Goal: Task Accomplishment & Management: Manage account settings

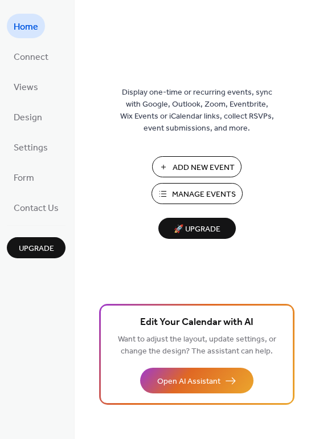
click at [209, 197] on span "Manage Events" at bounding box center [204, 195] width 64 height 12
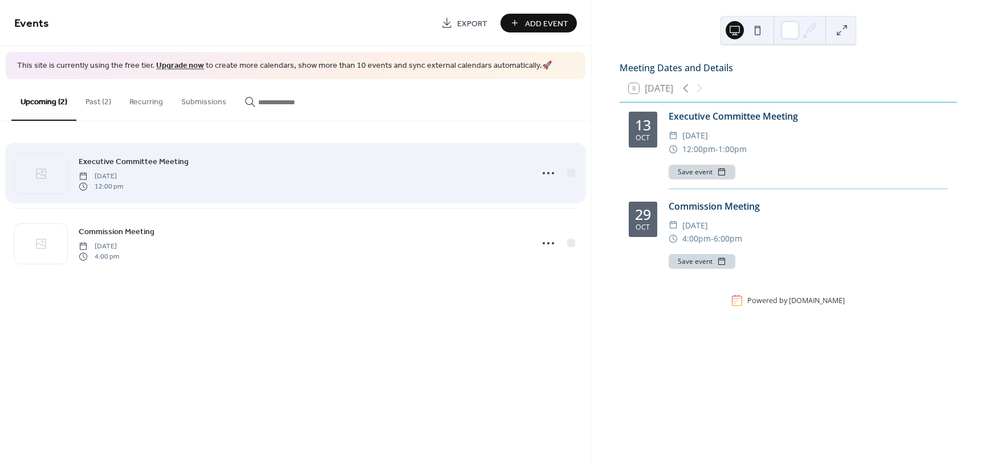
click at [473, 172] on div "Executive Committee Meeting [DATE] 12:00 pm" at bounding box center [302, 173] width 446 height 36
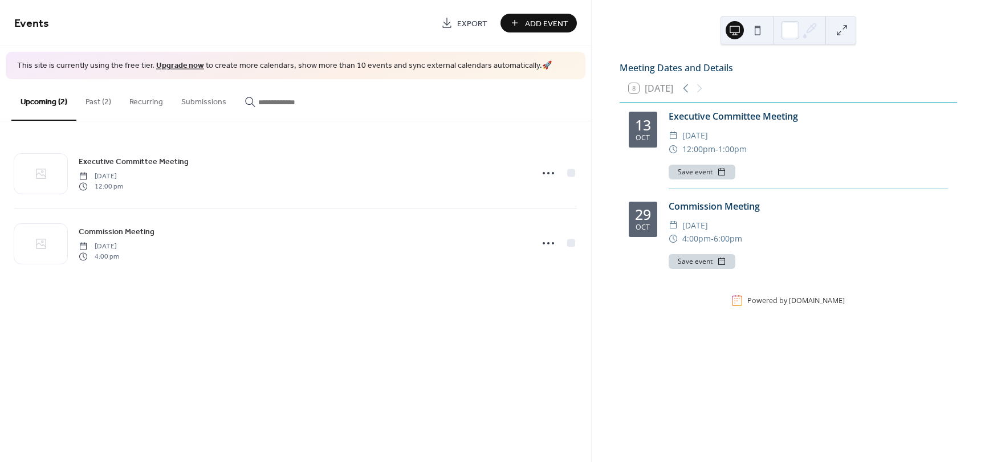
click at [99, 99] on button "Past (2)" at bounding box center [98, 99] width 44 height 40
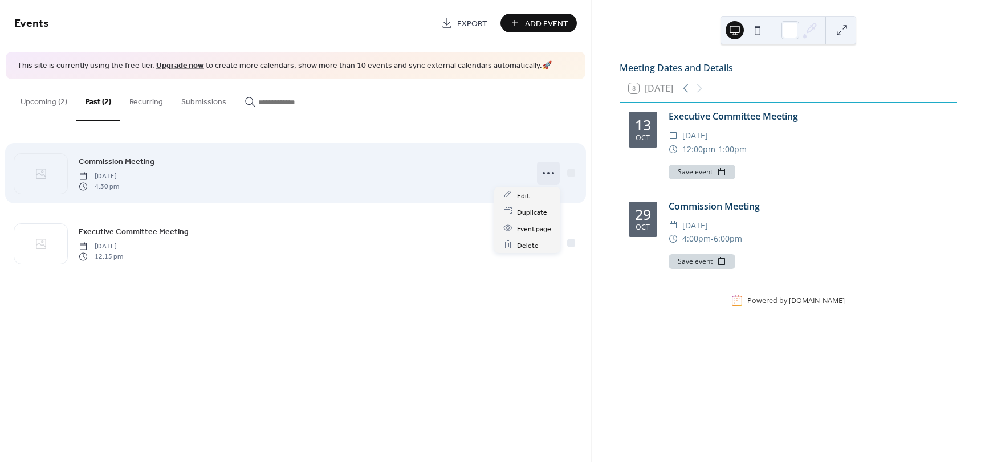
click at [552, 174] on circle at bounding box center [553, 173] width 2 height 2
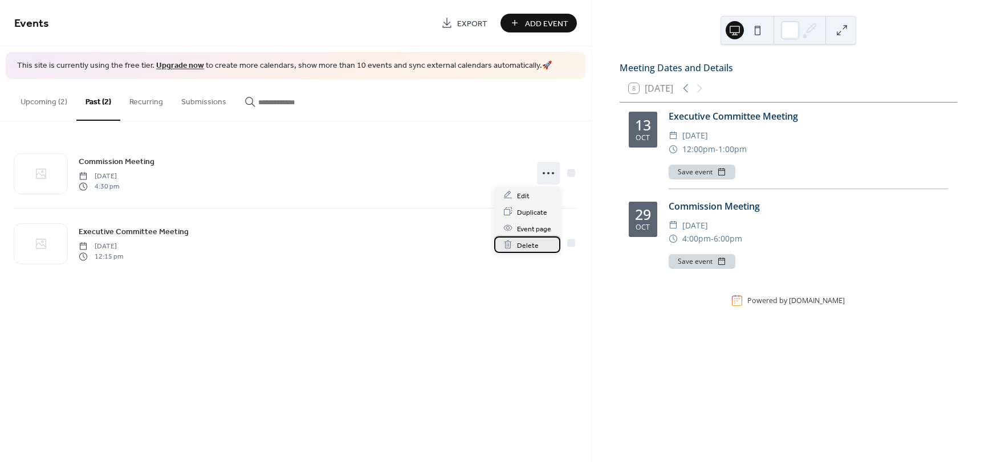
click at [535, 249] on span "Delete" at bounding box center [528, 245] width 22 height 12
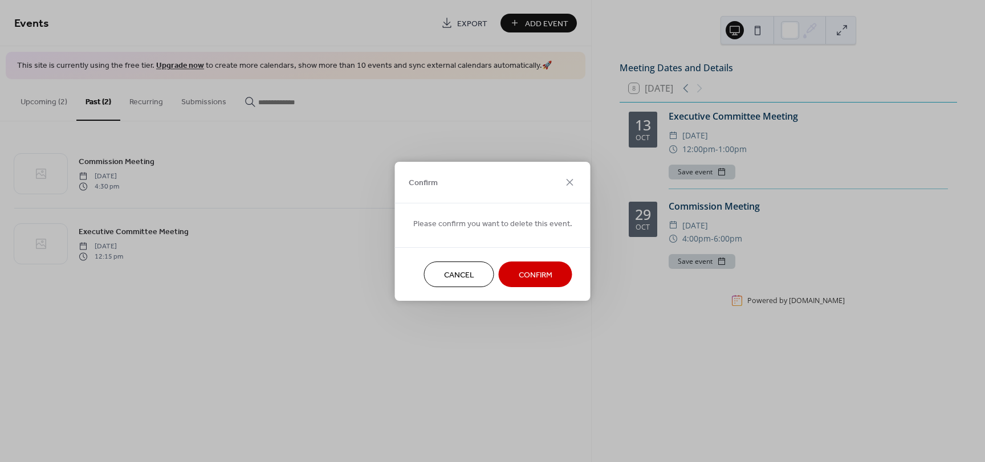
click at [546, 272] on span "Confirm" at bounding box center [536, 275] width 34 height 12
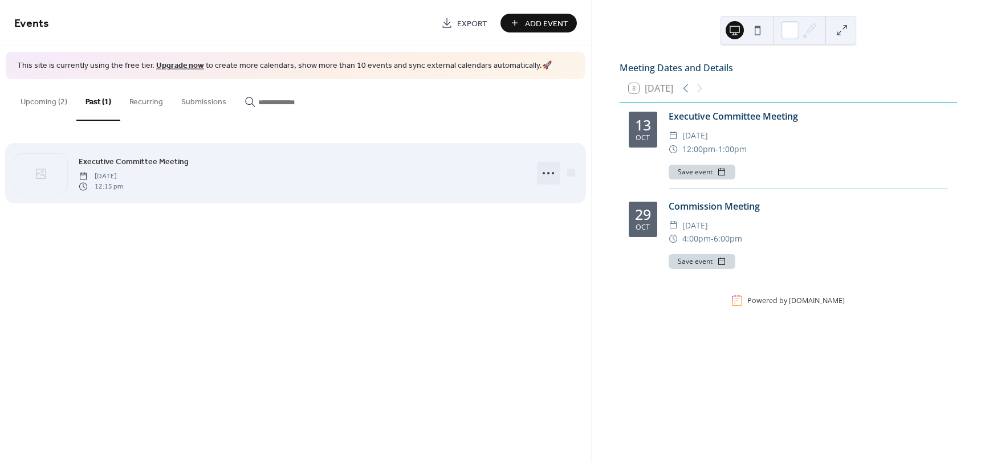
click at [552, 176] on icon at bounding box center [548, 173] width 18 height 18
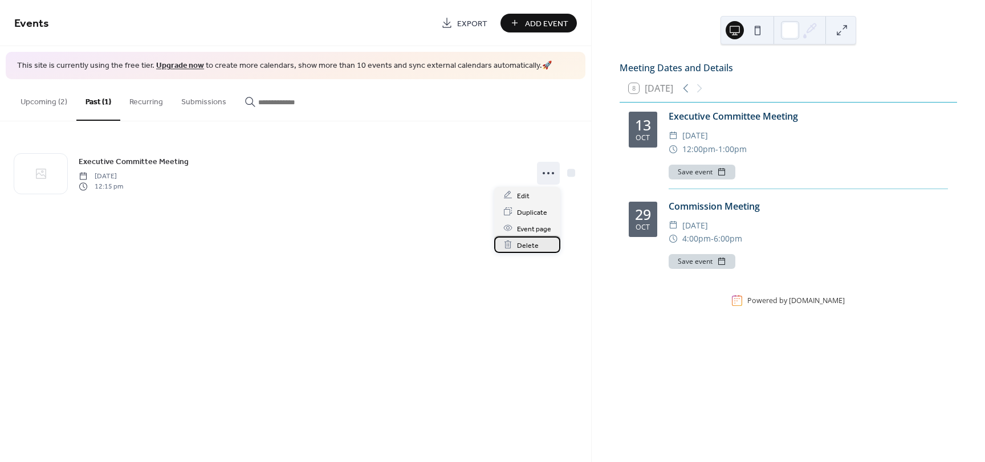
click at [544, 251] on div "Delete" at bounding box center [527, 245] width 66 height 17
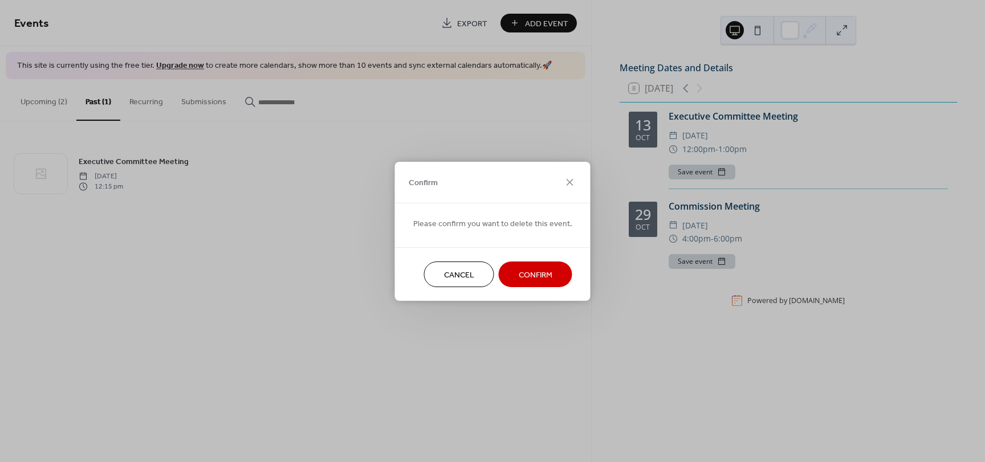
click at [543, 278] on span "Confirm" at bounding box center [536, 275] width 34 height 12
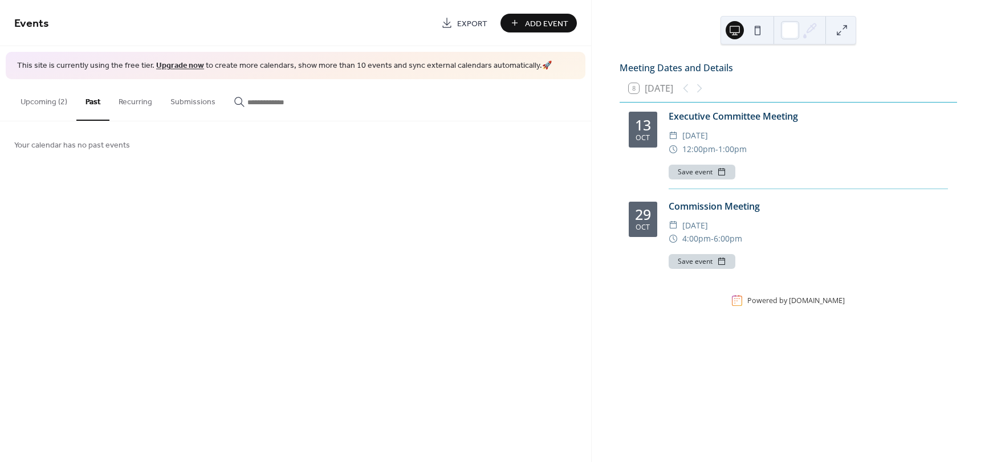
click at [37, 103] on button "Upcoming (2)" at bounding box center [43, 99] width 65 height 40
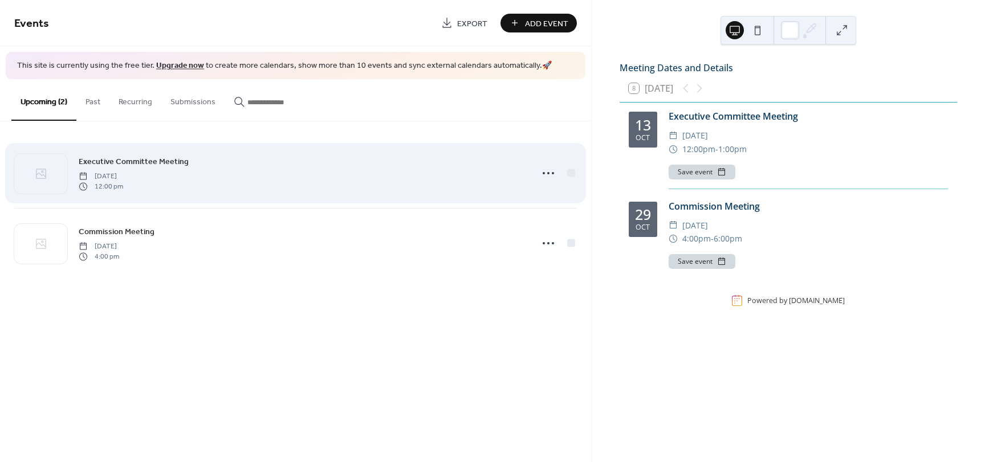
click at [328, 186] on div "Executive Committee Meeting [DATE] 12:00 pm" at bounding box center [302, 173] width 446 height 36
click at [549, 175] on icon at bounding box center [548, 173] width 18 height 18
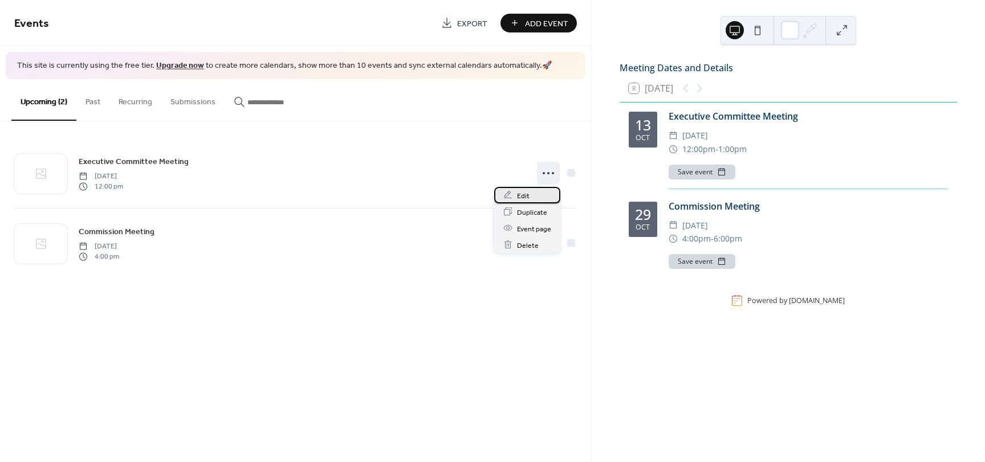
click at [537, 199] on div "Edit" at bounding box center [527, 195] width 66 height 17
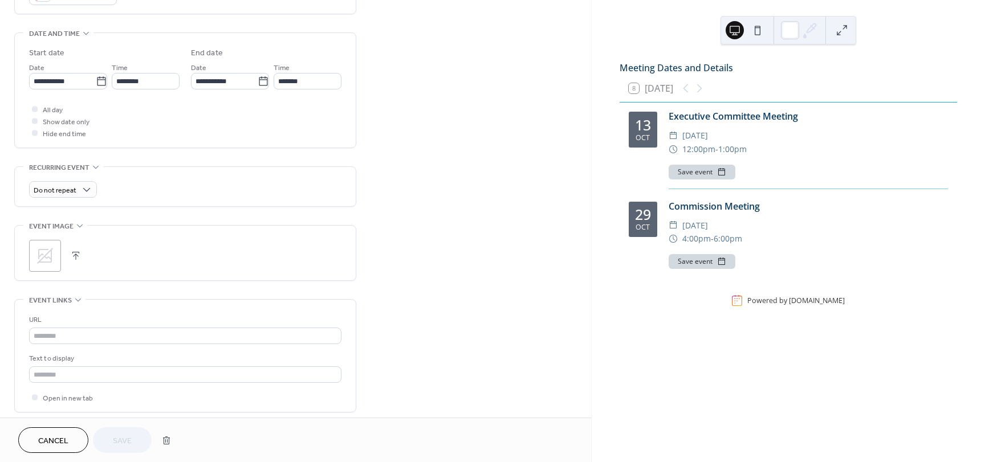
scroll to position [431, 0]
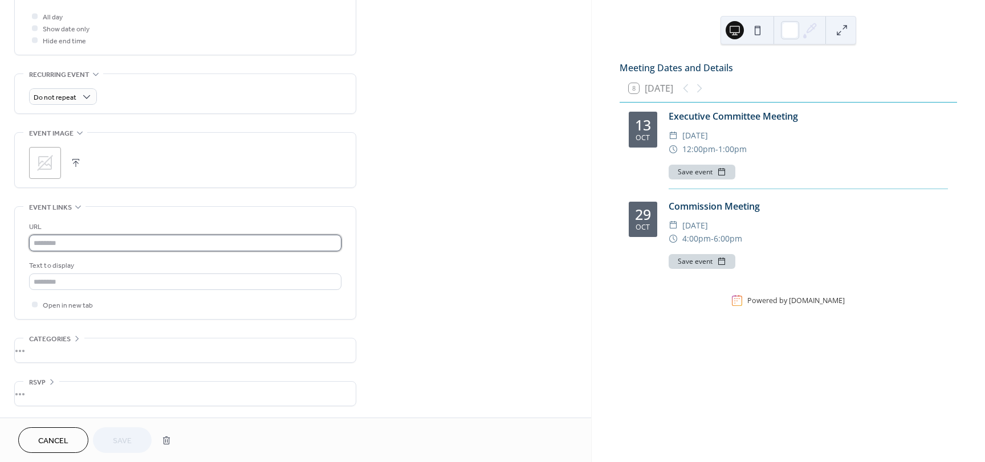
click at [164, 244] on input "text" at bounding box center [185, 243] width 312 height 17
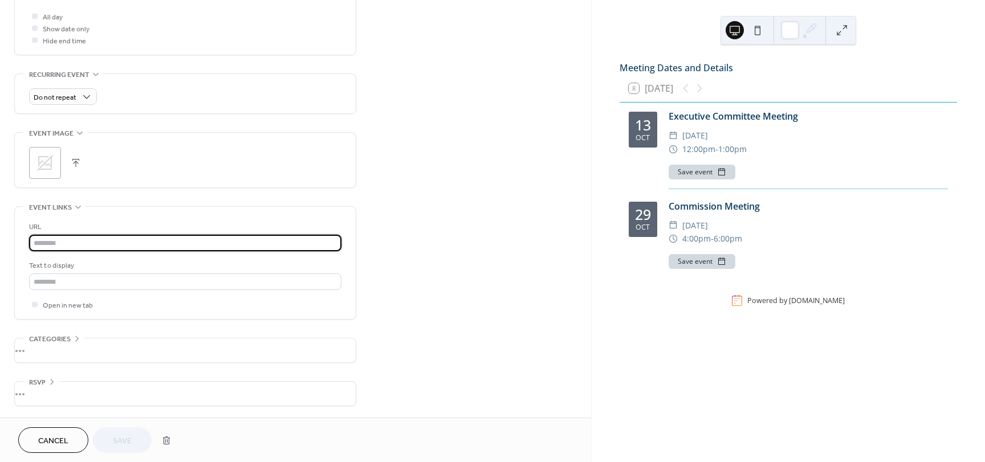
paste input "**********"
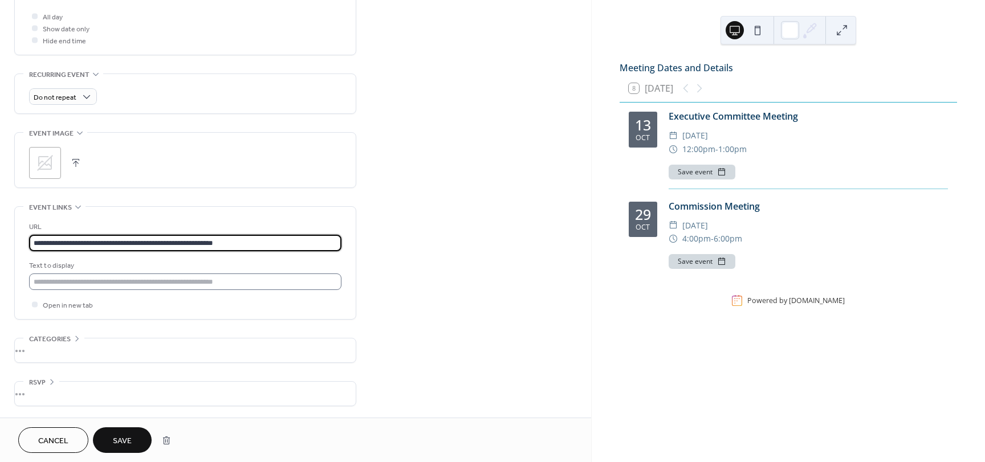
type input "**********"
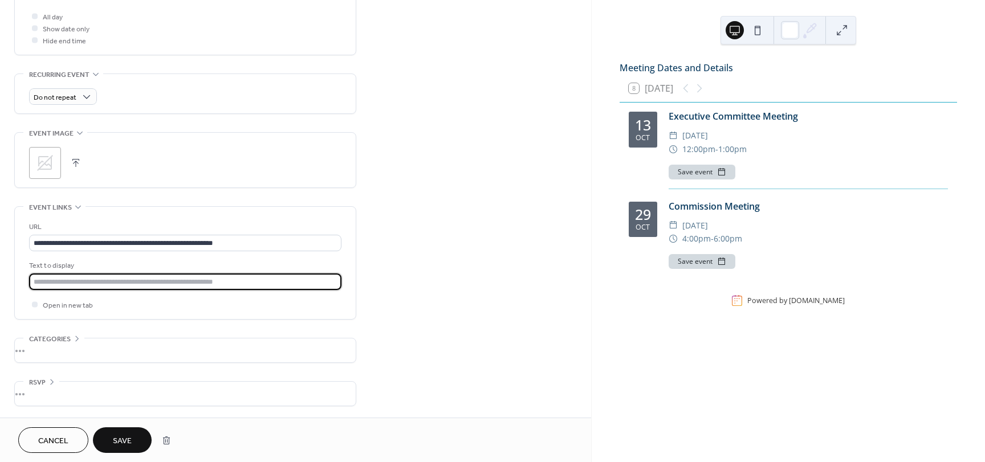
click at [107, 284] on input "text" at bounding box center [185, 282] width 312 height 17
type input "******"
click at [128, 444] on span "Save" at bounding box center [122, 441] width 19 height 12
